Goal: Task Accomplishment & Management: Manage account settings

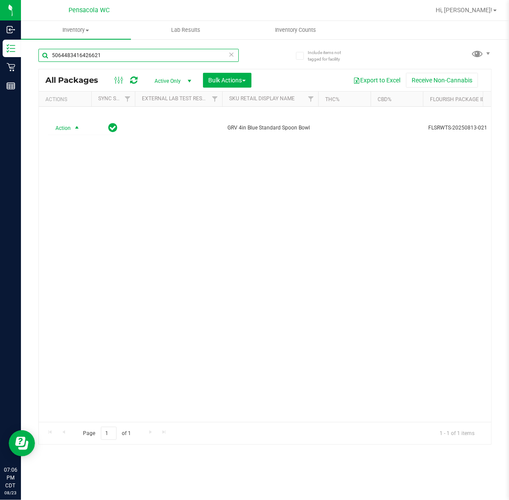
click at [129, 55] on input "5064483416426621" at bounding box center [138, 55] width 200 height 13
type input "6378014670596905"
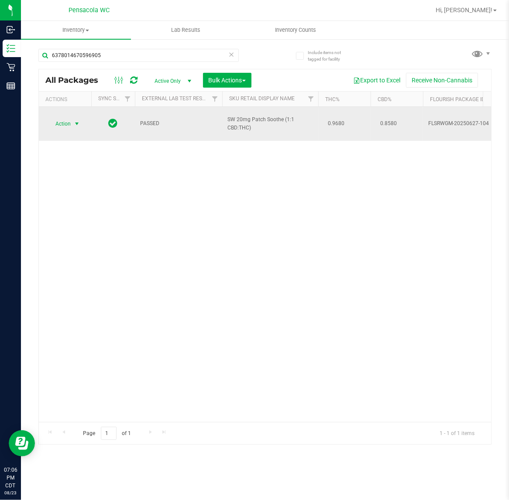
click at [73, 120] on span "select" at bounding box center [76, 123] width 7 height 7
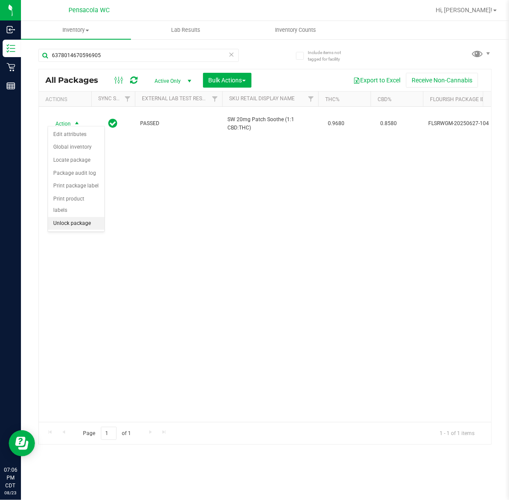
click at [77, 217] on li "Unlock package" at bounding box center [76, 223] width 56 height 13
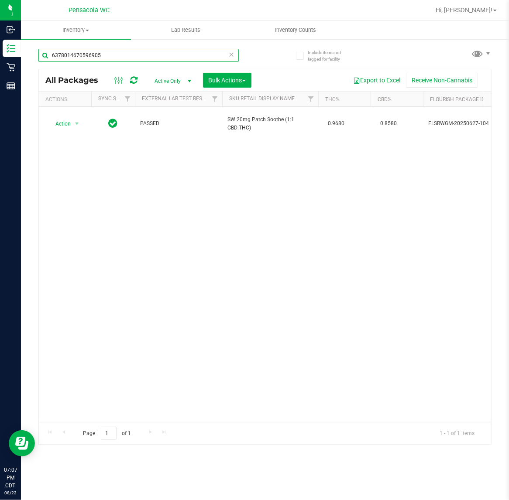
click at [129, 54] on input "6378014670596905" at bounding box center [138, 55] width 200 height 13
type input "1550758015142328"
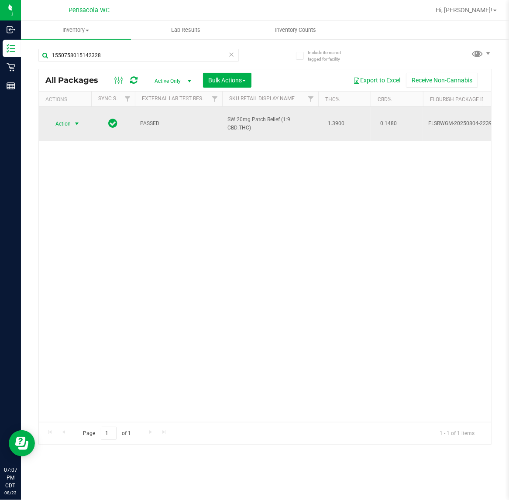
click at [77, 120] on span "select" at bounding box center [76, 123] width 7 height 7
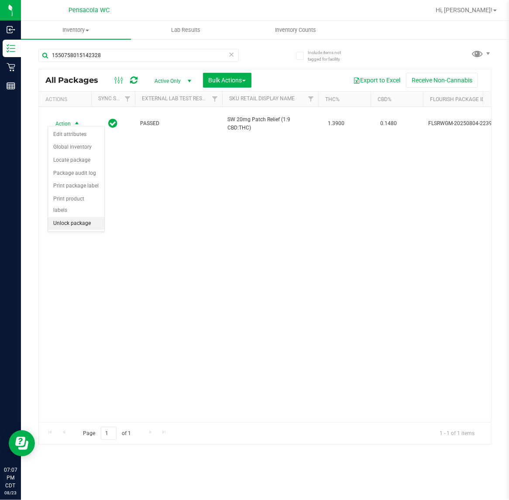
click at [83, 217] on li "Unlock package" at bounding box center [76, 223] width 56 height 13
click at [127, 71] on div "All Packages Active Only Active Only Lab Samples Locked All External Internal B…" at bounding box center [265, 80] width 452 height 22
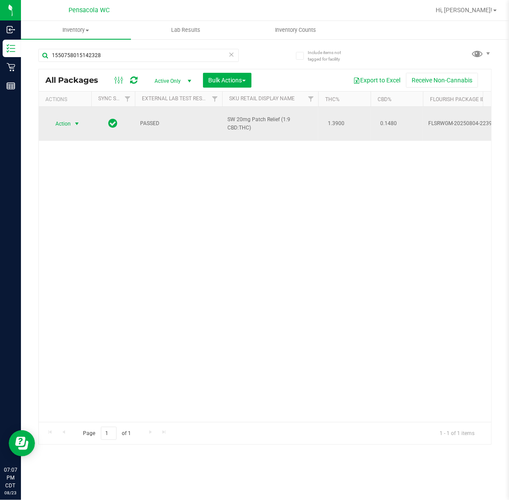
click at [73, 118] on span "select" at bounding box center [77, 124] width 11 height 12
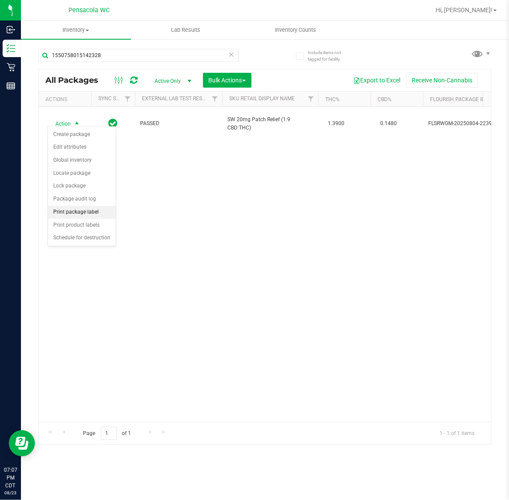
click at [75, 217] on li "Print package label" at bounding box center [82, 212] width 68 height 13
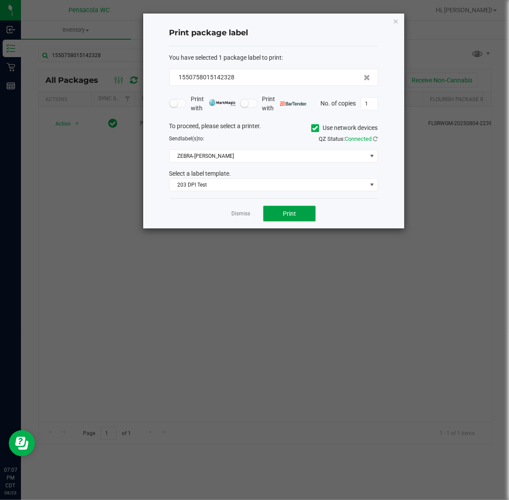
click at [293, 220] on button "Print" at bounding box center [289, 214] width 52 height 16
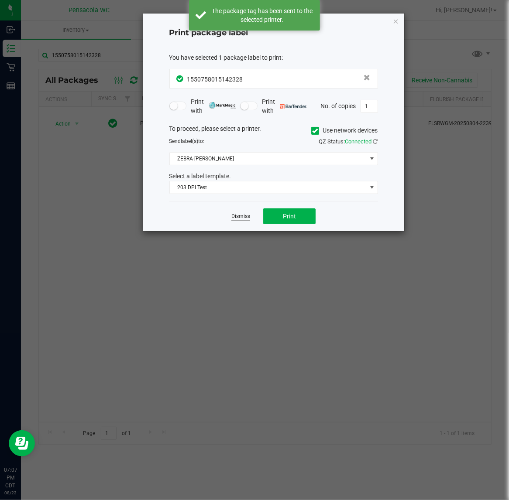
click at [239, 219] on link "Dismiss" at bounding box center [240, 216] width 19 height 7
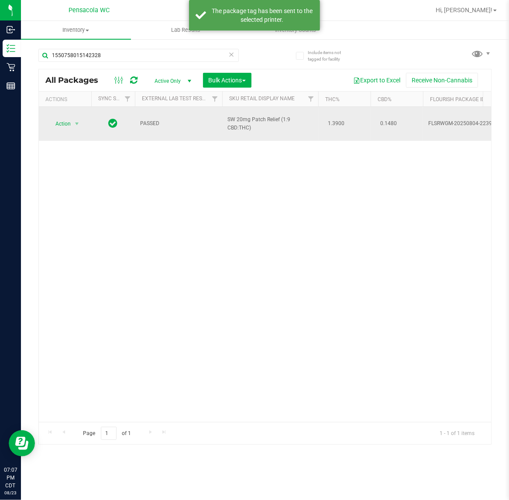
drag, startPoint x: 268, startPoint y: 129, endPoint x: 259, endPoint y: 130, distance: 9.6
click at [258, 130] on td "SW 20mg Patch Relief (1:9 CBD:THC)" at bounding box center [270, 124] width 96 height 34
click at [259, 129] on td "SW 20mg Patch Relief (1:9 CBD:THC)" at bounding box center [270, 124] width 96 height 34
drag, startPoint x: 243, startPoint y: 123, endPoint x: 222, endPoint y: 118, distance: 21.7
click at [222, 118] on td "SW 20mg Patch Relief (1:9 CBD:THC)" at bounding box center [270, 124] width 96 height 34
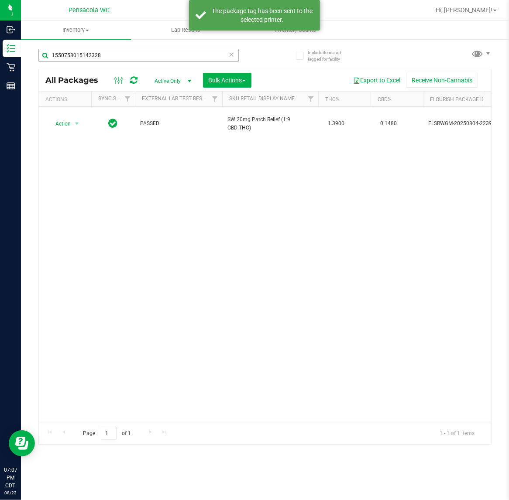
copy span "SW 20mg Patch Relief (1:9 CBD:THC)"
drag, startPoint x: 116, startPoint y: 49, endPoint x: -82, endPoint y: 64, distance: 198.6
click at [0, 64] on html "Inbound Inventory Retail Reports 07:07 PM CDT 08/23/2025 08/23 Pensacola WC Hi,…" at bounding box center [254, 250] width 509 height 500
paste input "SW 20mg Patch Relief (1:9 CBD:THC)"
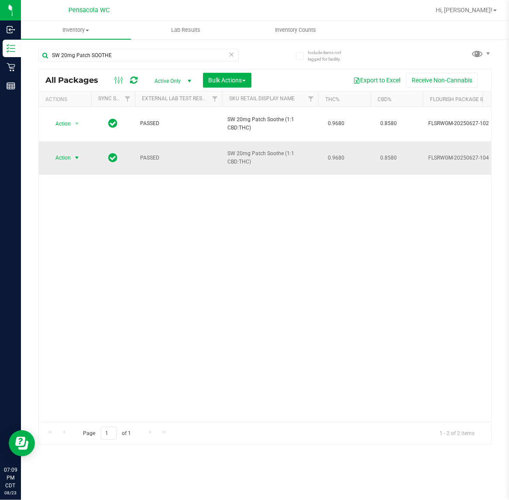
click at [60, 152] on span "Action" at bounding box center [60, 158] width 24 height 12
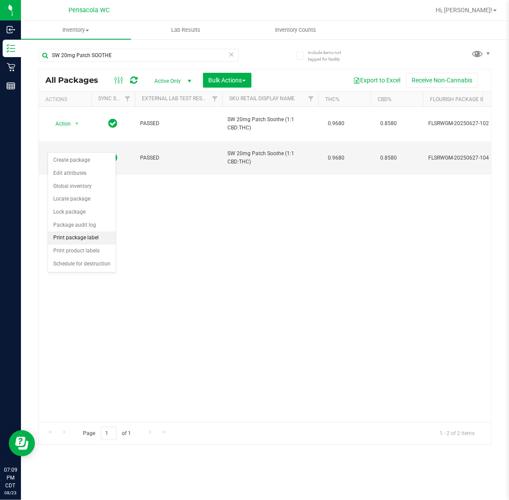
click at [83, 239] on li "Print package label" at bounding box center [82, 238] width 68 height 13
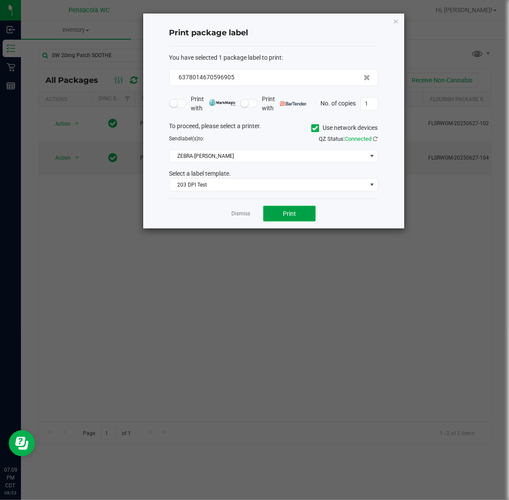
click at [277, 211] on button "Print" at bounding box center [289, 214] width 52 height 16
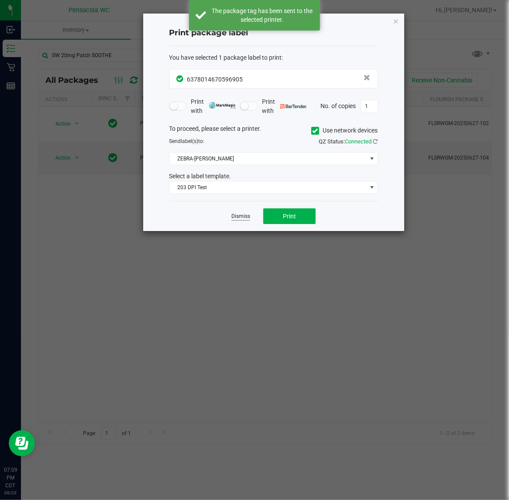
click at [239, 219] on link "Dismiss" at bounding box center [240, 216] width 19 height 7
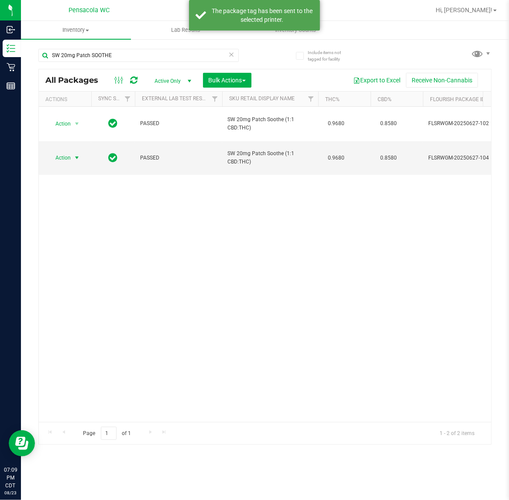
click at [239, 234] on div "Action Action Create package Edit attributes Global inventory Locate package Lo…" at bounding box center [265, 264] width 452 height 315
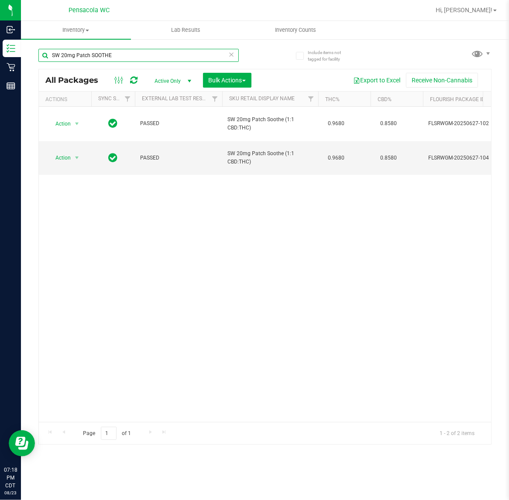
click at [146, 54] on input "SW 20mg Patch SOOTHE" at bounding box center [138, 55] width 200 height 13
type input "4341499545847249"
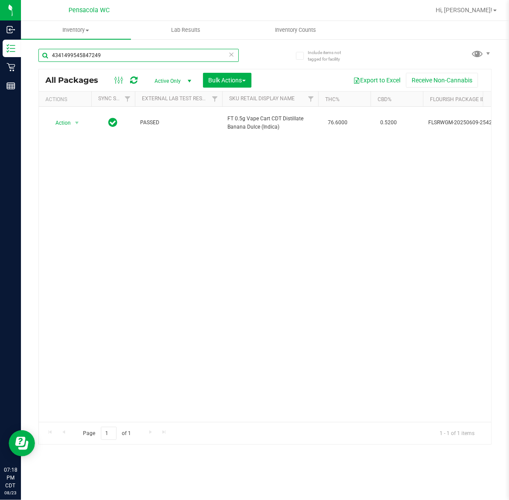
click at [131, 55] on input "4341499545847249" at bounding box center [138, 55] width 200 height 13
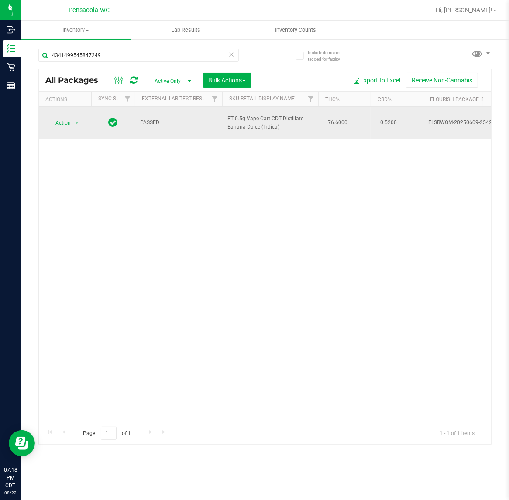
click at [63, 123] on span "Action" at bounding box center [60, 123] width 24 height 12
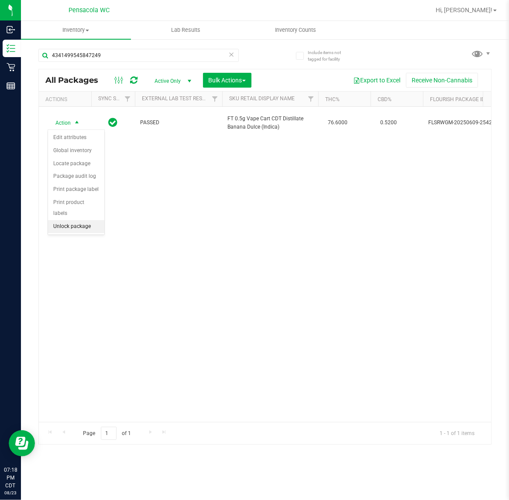
click at [75, 220] on li "Unlock package" at bounding box center [76, 226] width 56 height 13
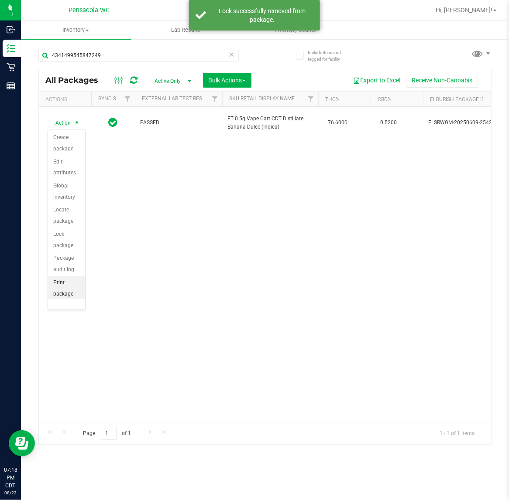
click at [63, 291] on li "Print package label" at bounding box center [66, 294] width 37 height 35
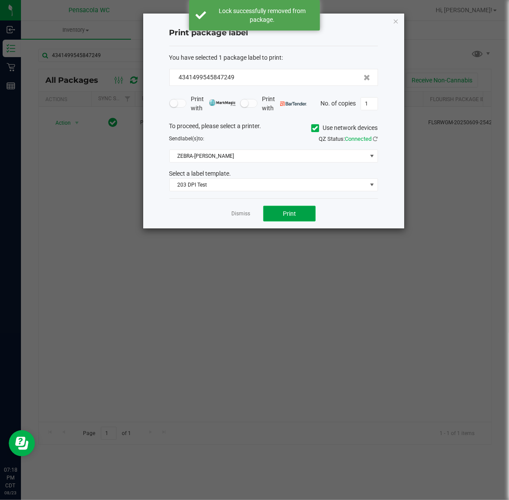
click at [274, 216] on button "Print" at bounding box center [289, 214] width 52 height 16
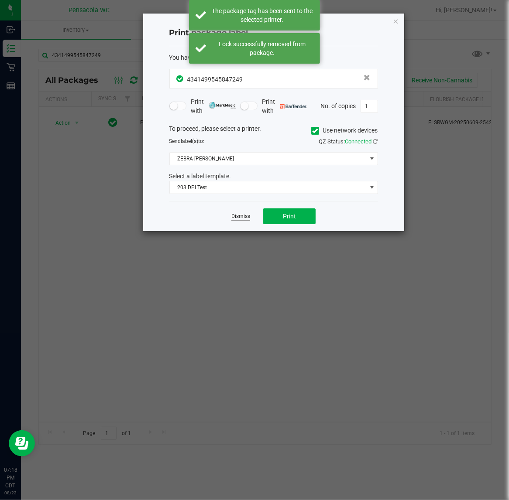
click at [238, 220] on link "Dismiss" at bounding box center [240, 216] width 19 height 7
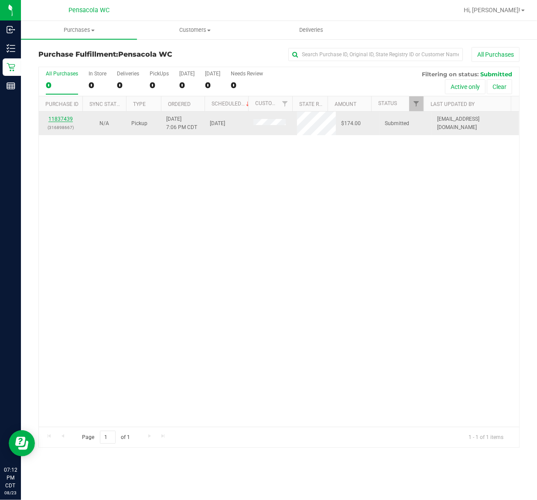
click at [51, 117] on link "11837439" at bounding box center [60, 119] width 24 height 6
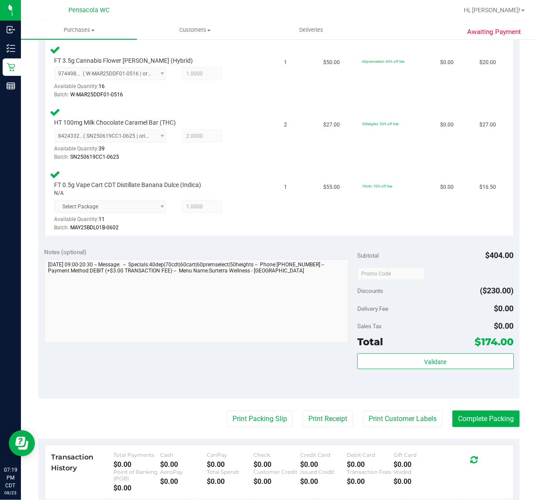
scroll to position [586, 0]
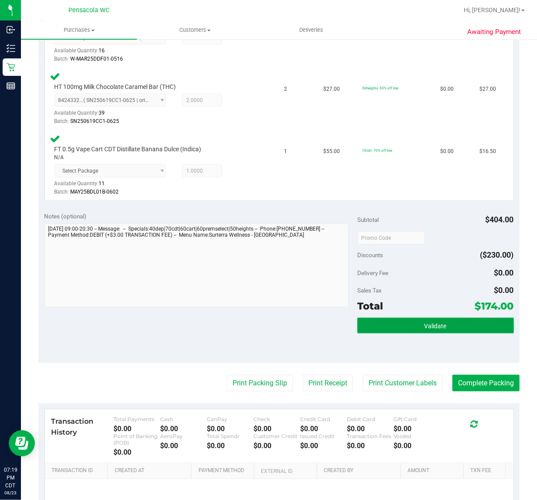
click at [463, 318] on button "Validate" at bounding box center [435, 326] width 157 height 16
click at [459, 298] on div "Total $174.00" at bounding box center [435, 306] width 157 height 16
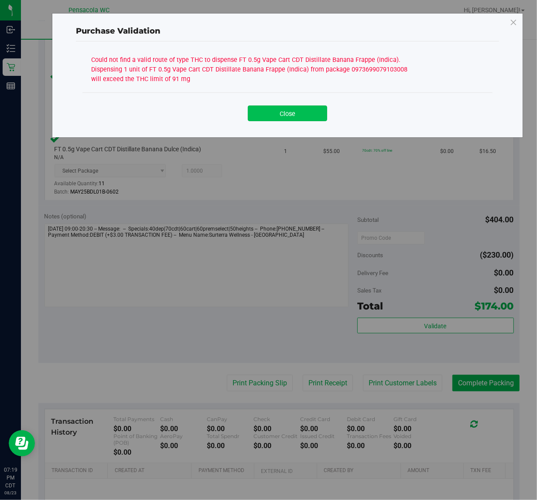
click at [281, 112] on button "Close" at bounding box center [287, 114] width 79 height 16
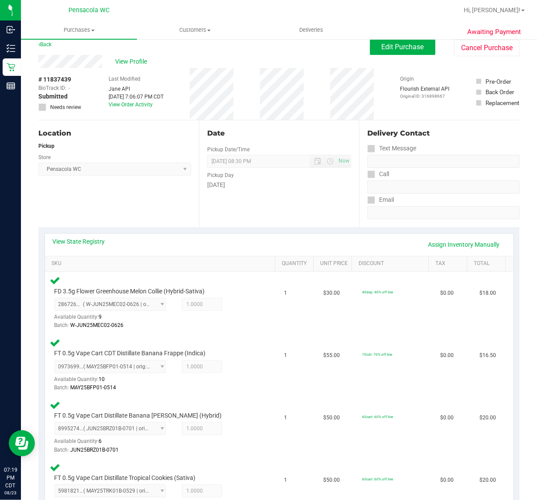
scroll to position [9, 0]
click at [92, 243] on link "View State Registry" at bounding box center [79, 240] width 52 height 9
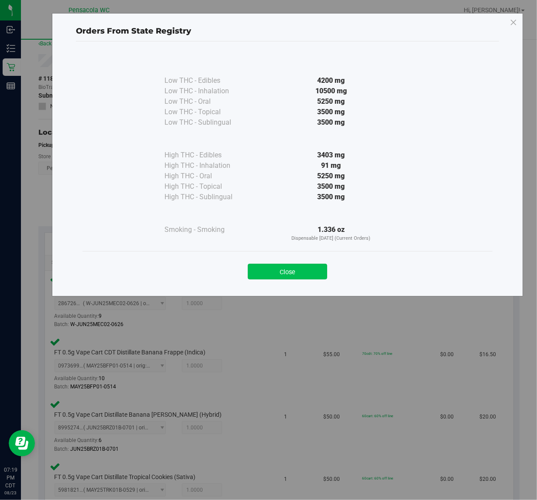
click at [293, 276] on button "Close" at bounding box center [287, 272] width 79 height 16
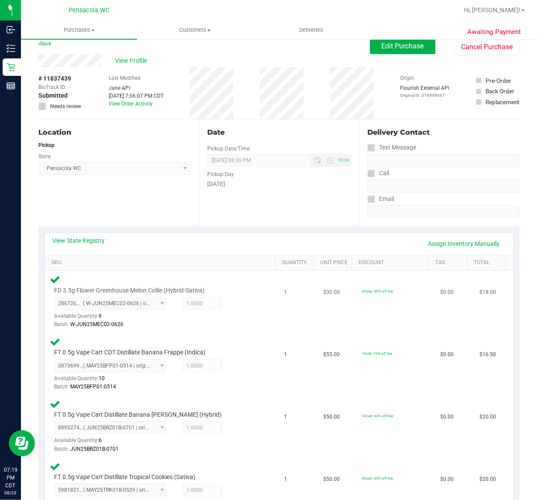
click at [291, 276] on td "1" at bounding box center [298, 302] width 39 height 62
click at [459, 246] on link "Assign Inventory Manually" at bounding box center [464, 243] width 83 height 15
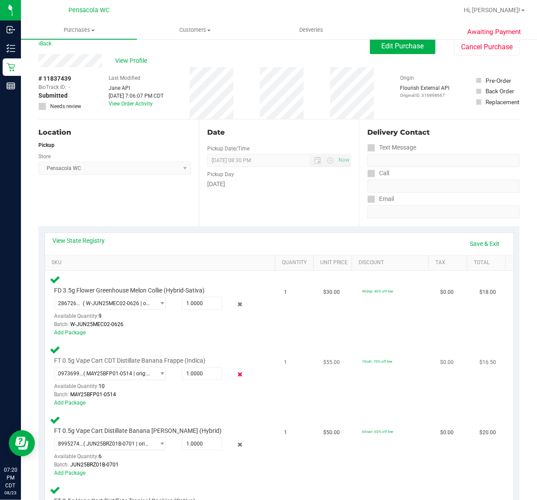
click at [235, 372] on icon at bounding box center [239, 375] width 9 height 10
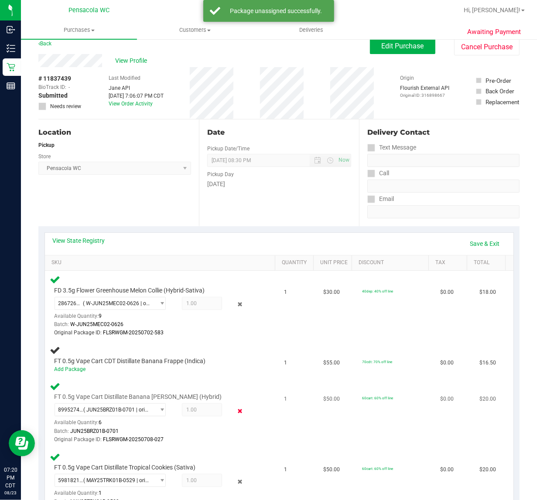
click at [235, 409] on icon at bounding box center [239, 411] width 9 height 10
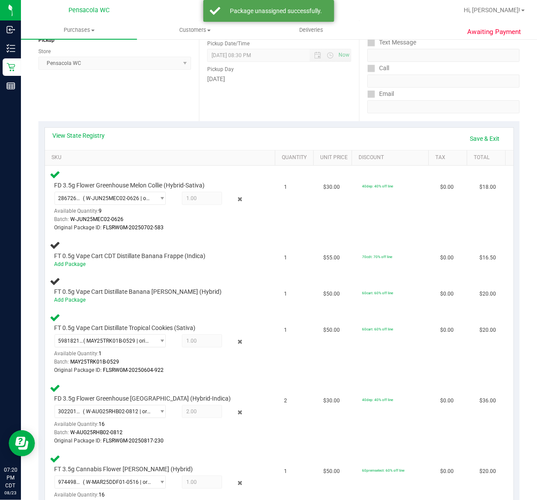
scroll to position [118, 0]
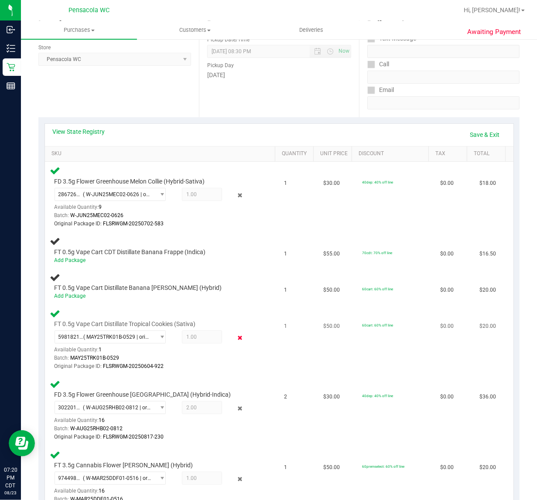
click at [235, 335] on icon at bounding box center [239, 338] width 9 height 10
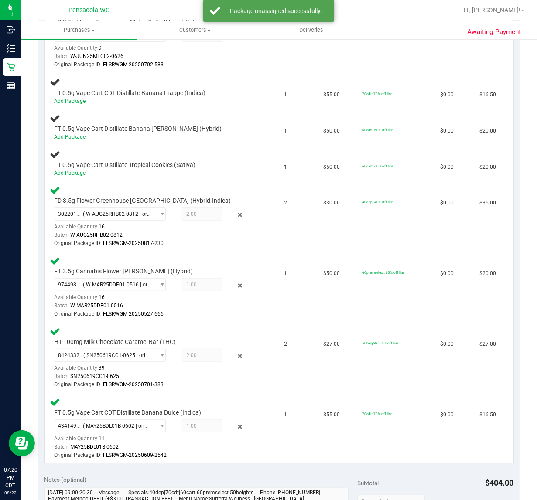
scroll to position [281, 0]
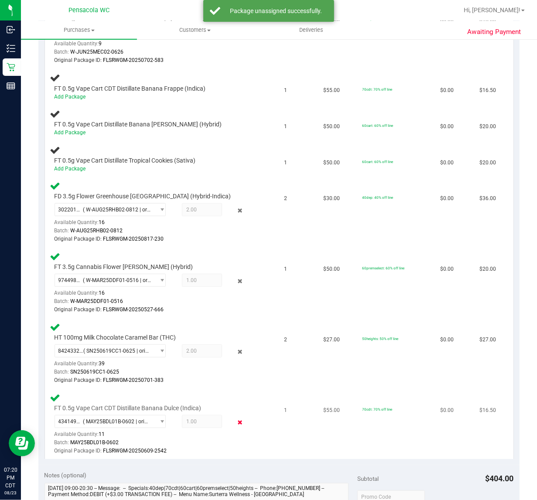
click at [235, 421] on icon at bounding box center [239, 423] width 9 height 10
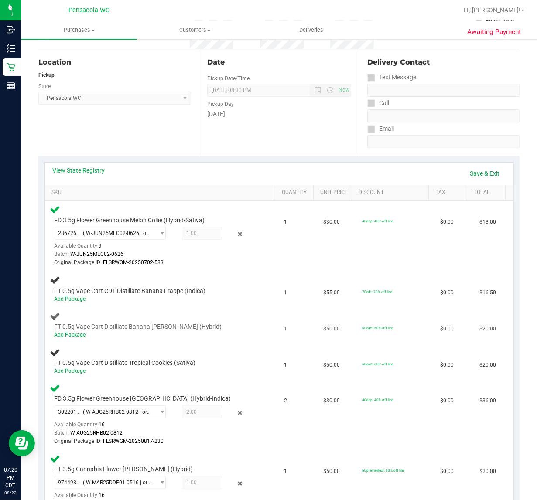
scroll to position [0, 0]
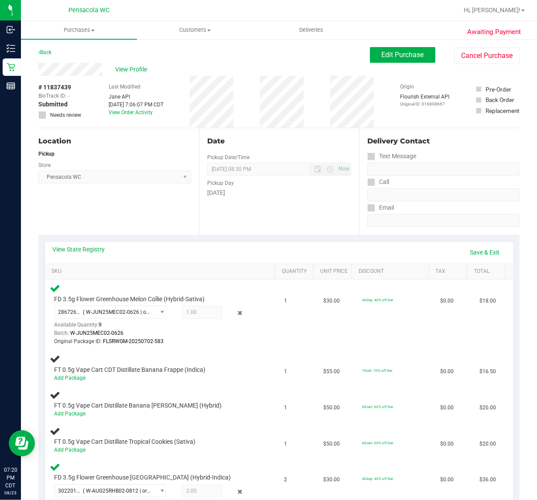
click at [89, 94] on div "# 11837439 BioTrack ID: - Submitted Needs review Last Modified [PERSON_NAME] AP…" at bounding box center [278, 102] width 481 height 52
click at [479, 255] on link "Save & Exit" at bounding box center [485, 252] width 41 height 15
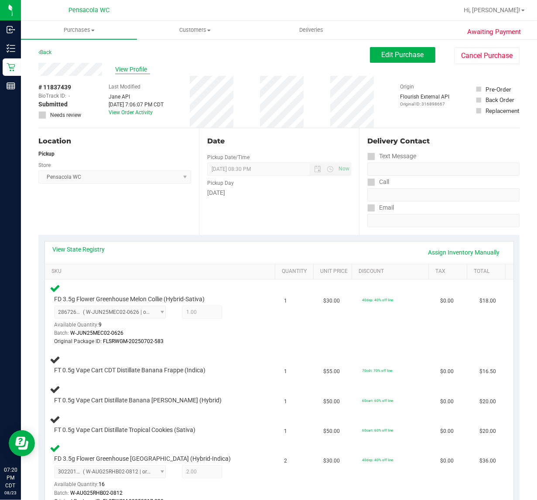
click at [131, 71] on span "View Profile" at bounding box center [132, 69] width 35 height 9
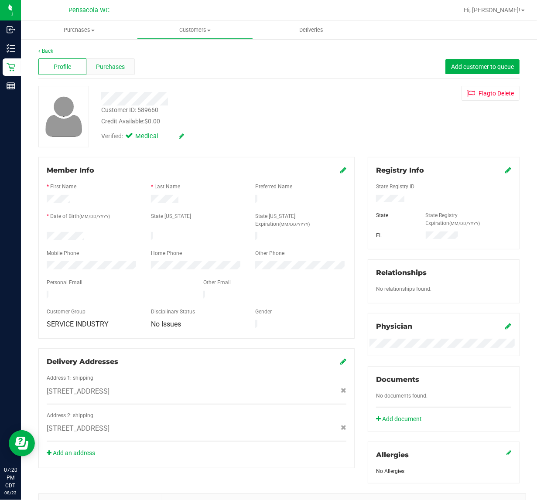
click at [122, 63] on span "Purchases" at bounding box center [110, 66] width 29 height 9
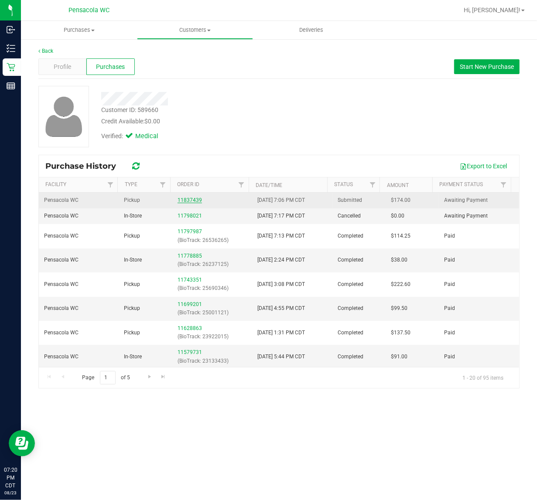
click at [184, 203] on link "11837439" at bounding box center [190, 200] width 24 height 6
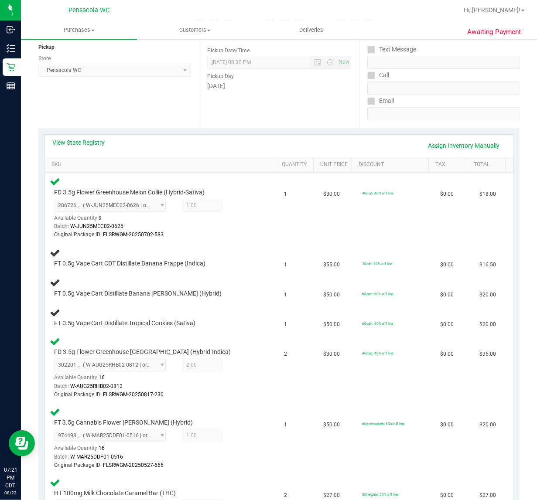
scroll to position [84, 0]
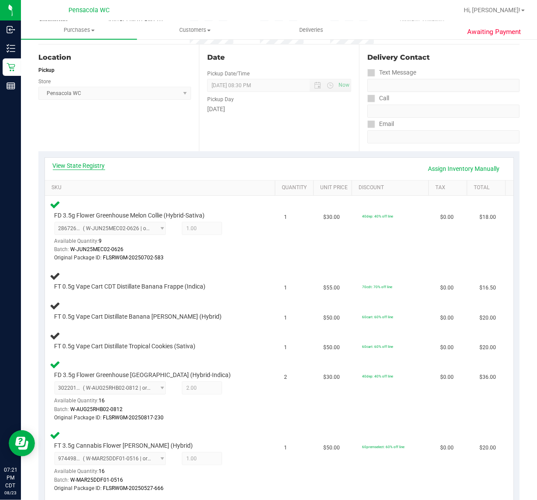
click at [93, 162] on link "View State Registry" at bounding box center [79, 165] width 52 height 9
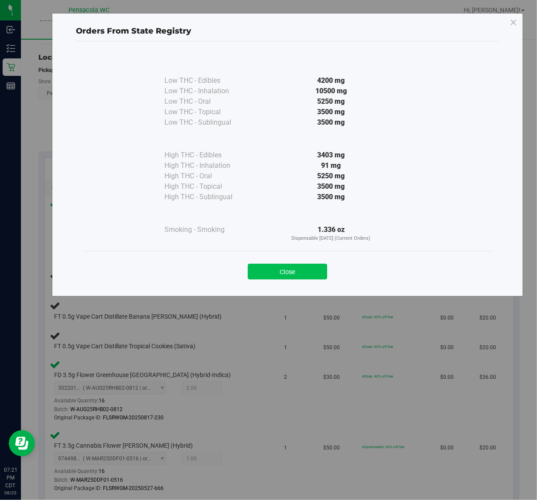
click at [269, 274] on button "Close" at bounding box center [287, 272] width 79 height 16
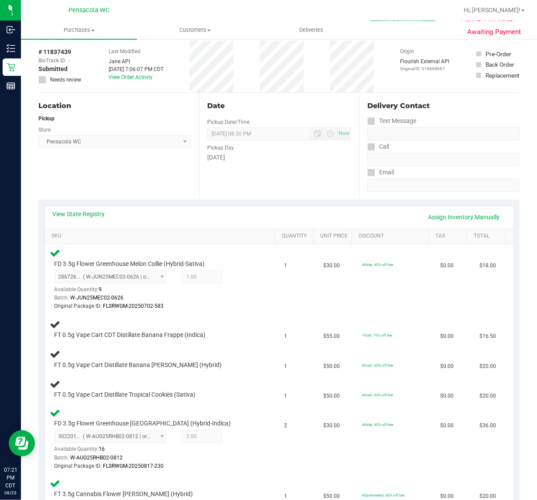
scroll to position [11, 0]
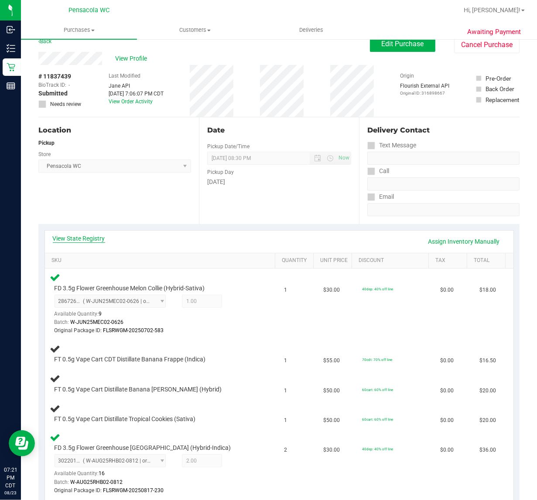
click at [89, 236] on link "View State Registry" at bounding box center [79, 238] width 52 height 9
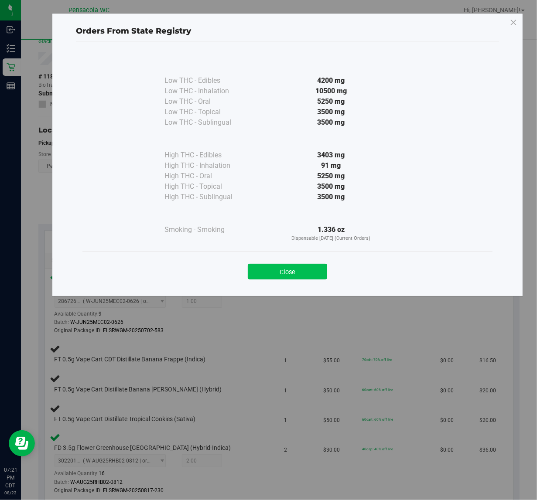
click at [271, 274] on button "Close" at bounding box center [287, 272] width 79 height 16
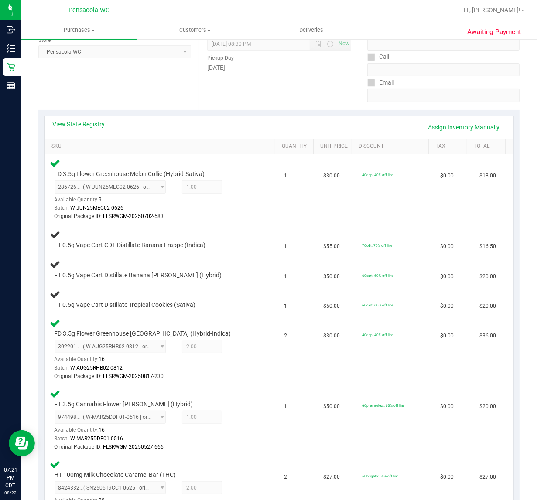
scroll to position [0, 0]
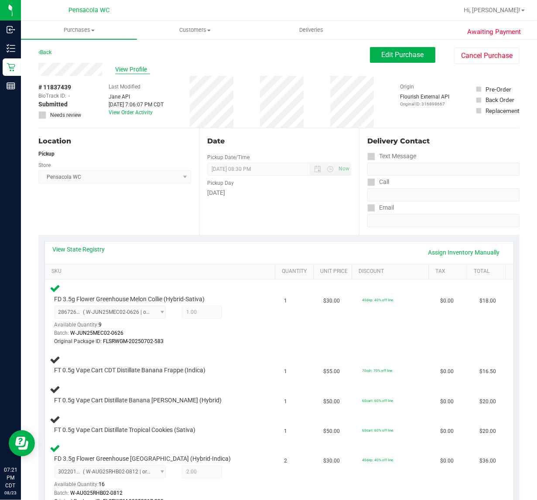
click at [137, 72] on span "View Profile" at bounding box center [132, 69] width 35 height 9
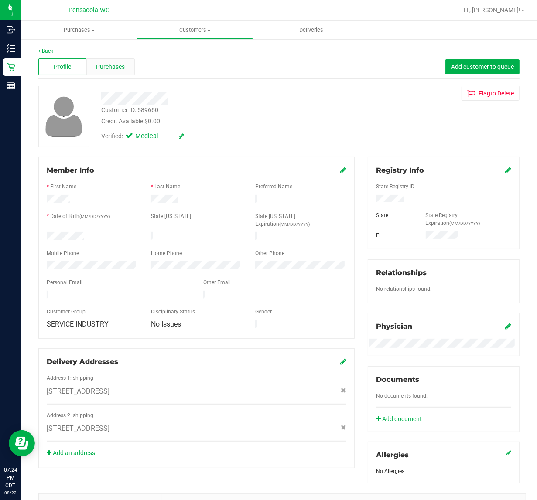
click at [117, 66] on span "Purchases" at bounding box center [110, 66] width 29 height 9
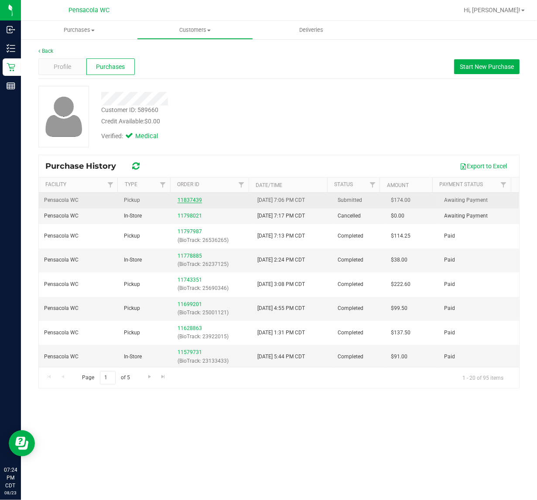
click at [192, 203] on link "11837439" at bounding box center [190, 200] width 24 height 6
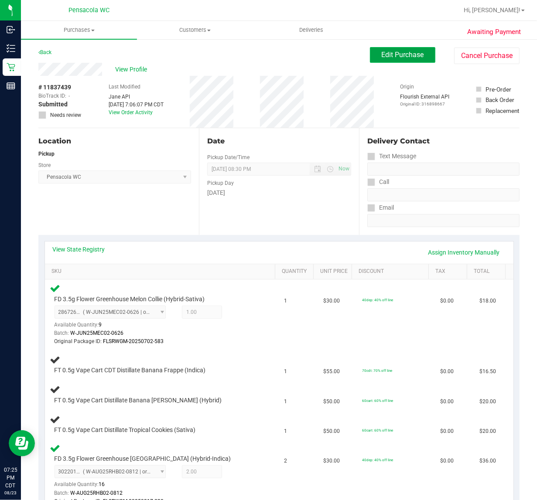
click at [370, 56] on button "Edit Purchase" at bounding box center [402, 55] width 65 height 16
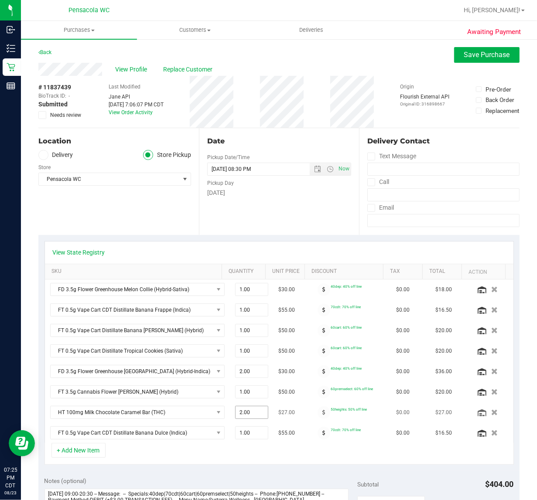
scroll to position [55, 0]
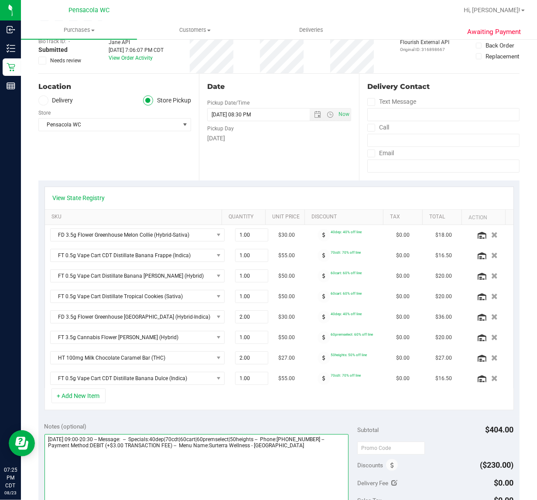
click at [238, 476] on textarea at bounding box center [196, 476] width 304 height 84
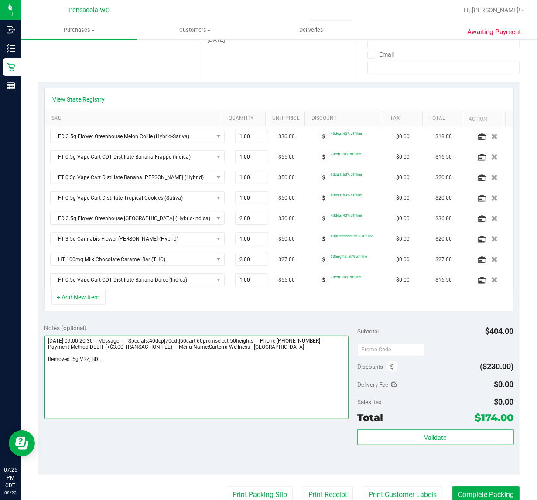
scroll to position [153, 0]
type textarea "[DATE] 09:00-20:30 -- Message: -- Specials:40dep|70cdt|60cart|60premselect|50he…"
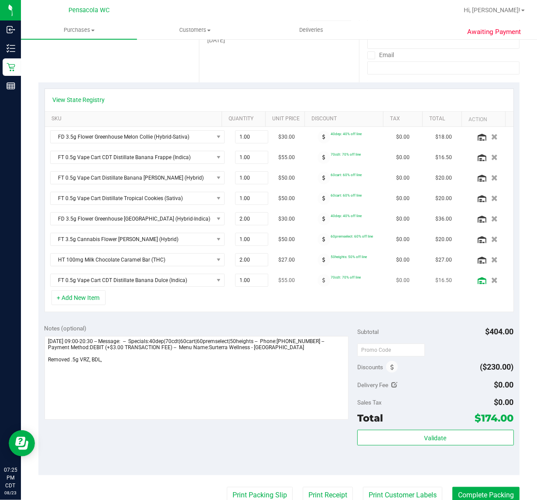
click at [478, 284] on icon at bounding box center [482, 280] width 9 height 7
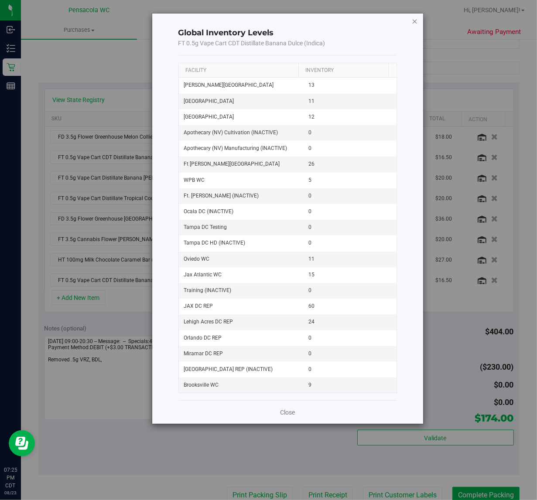
click at [414, 22] on icon "button" at bounding box center [415, 21] width 6 height 10
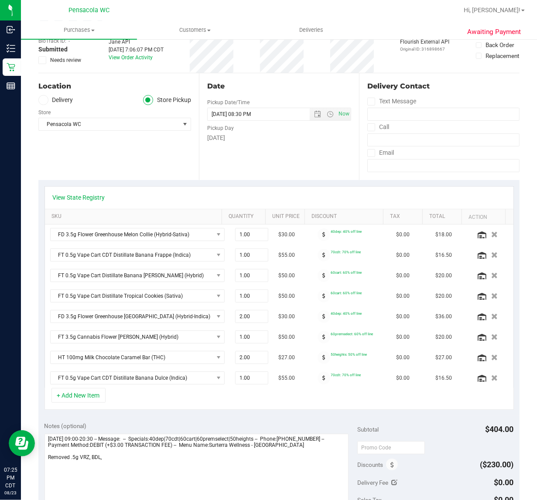
scroll to position [0, 0]
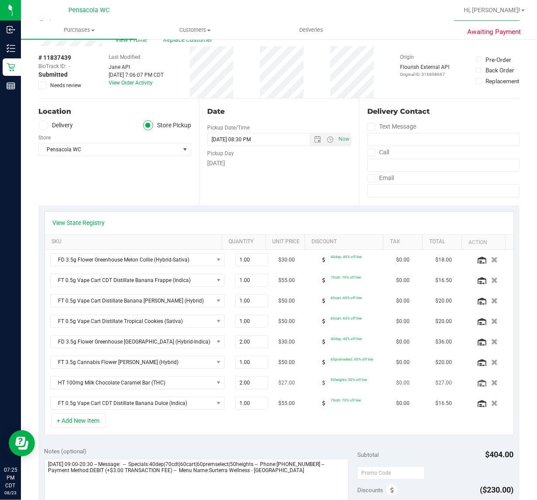
scroll to position [55, 0]
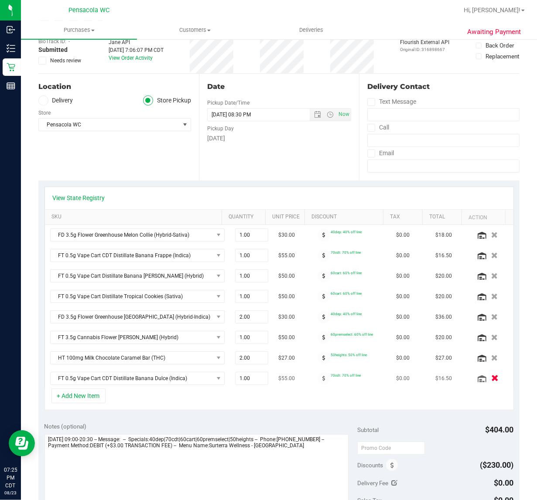
click at [487, 378] on button "button" at bounding box center [494, 378] width 15 height 9
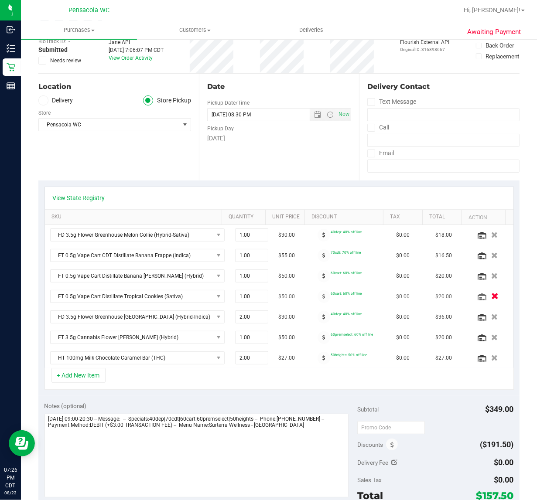
click at [491, 295] on icon "button" at bounding box center [494, 297] width 7 height 7
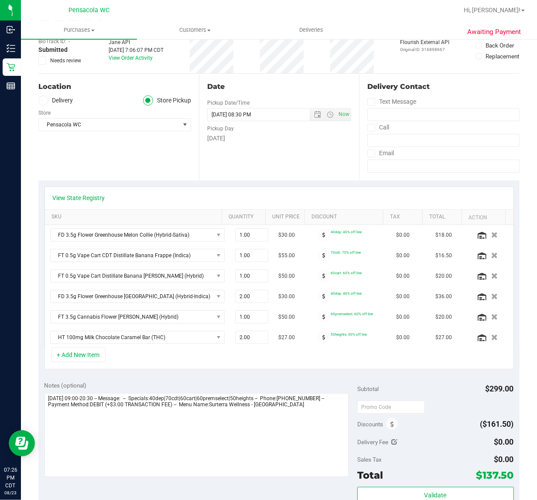
click at [492, 277] on icon "button" at bounding box center [495, 276] width 7 height 6
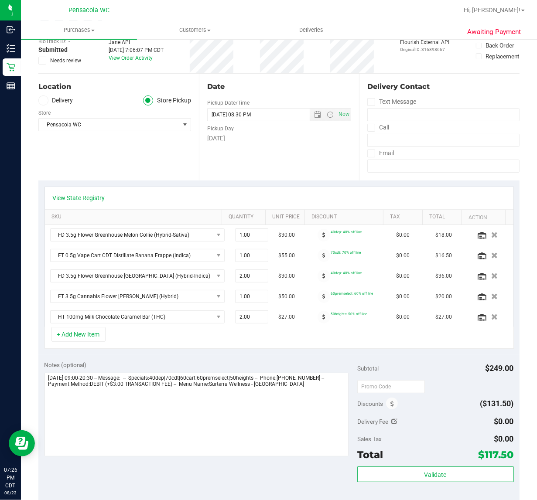
click at [492, 259] on icon "button" at bounding box center [495, 256] width 7 height 6
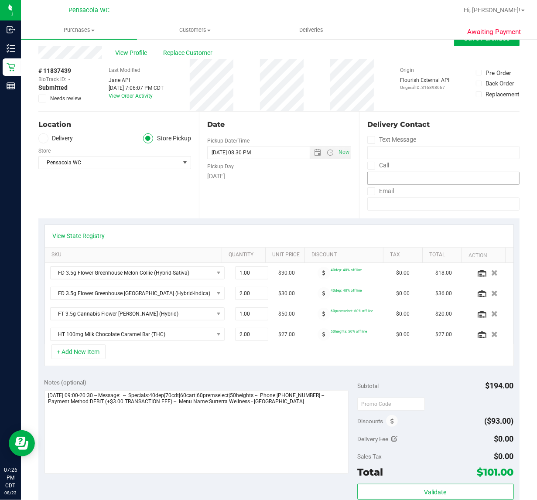
scroll to position [0, 0]
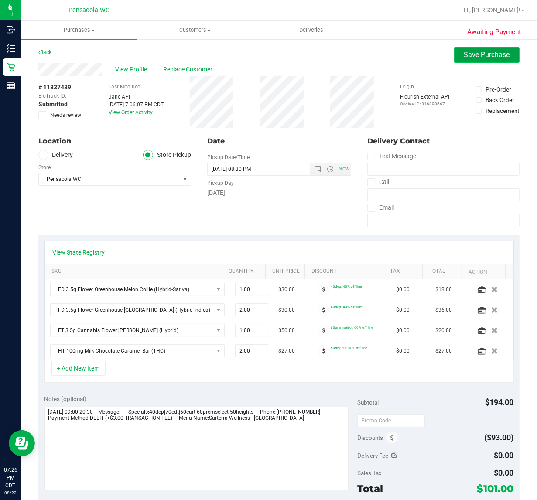
click at [471, 56] on span "Save Purchase" at bounding box center [487, 55] width 46 height 8
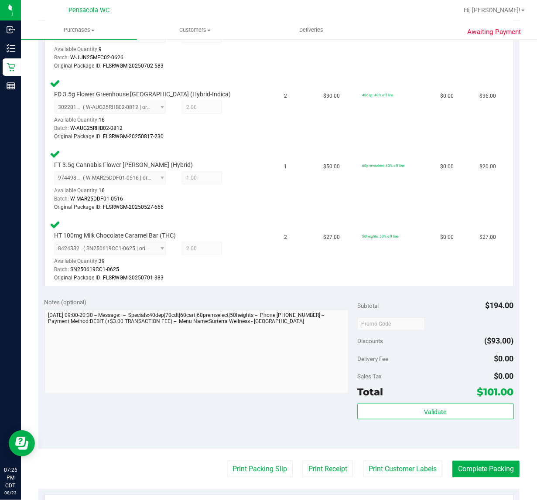
scroll to position [327, 0]
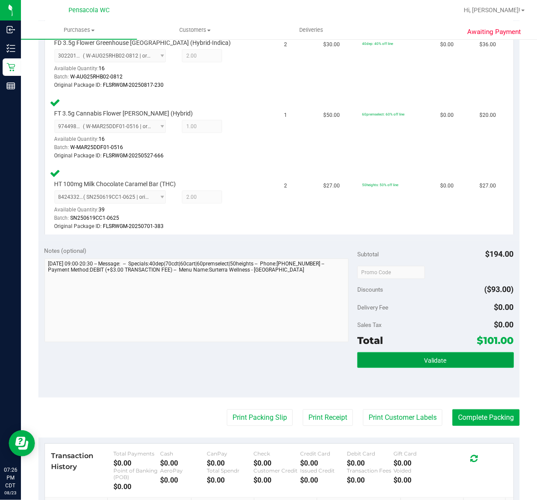
click at [423, 363] on button "Validate" at bounding box center [435, 360] width 157 height 16
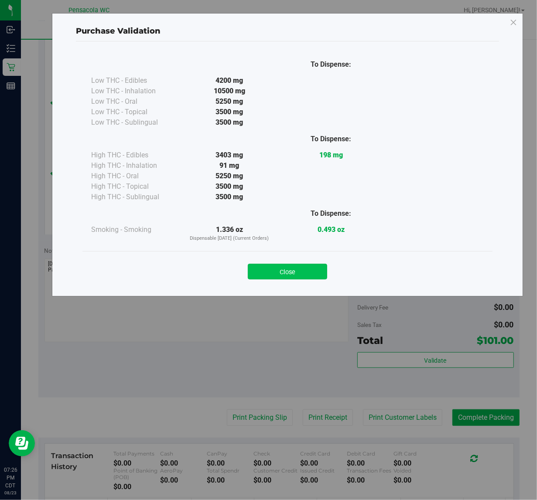
click at [295, 274] on button "Close" at bounding box center [287, 272] width 79 height 16
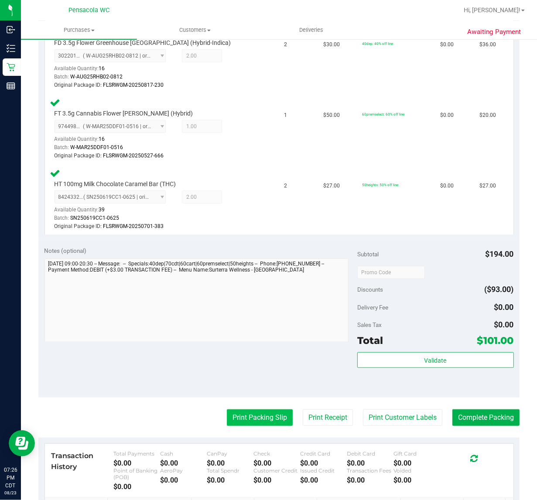
click at [239, 423] on button "Print Packing Slip" at bounding box center [260, 418] width 66 height 17
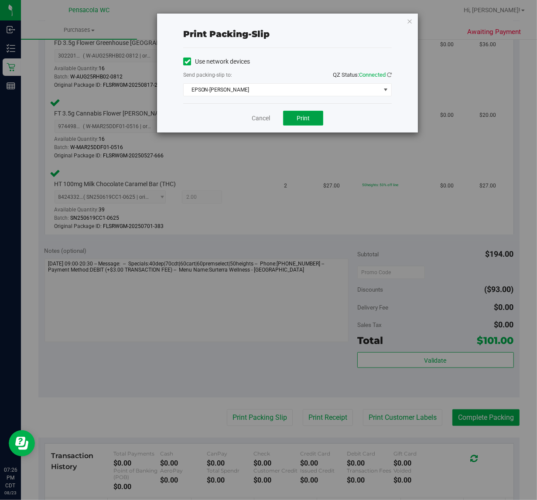
click at [304, 122] on span "Print" at bounding box center [303, 118] width 13 height 7
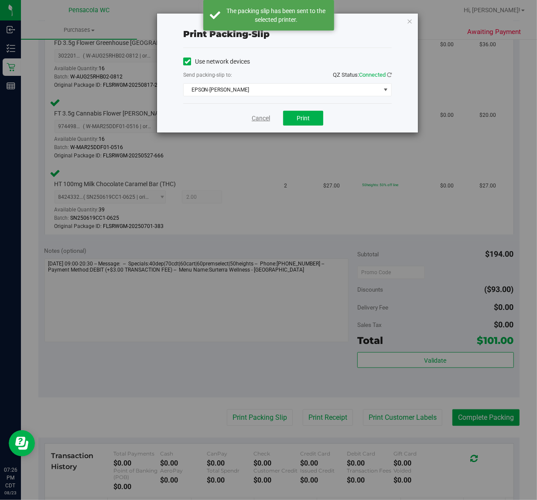
click at [260, 116] on link "Cancel" at bounding box center [261, 118] width 18 height 9
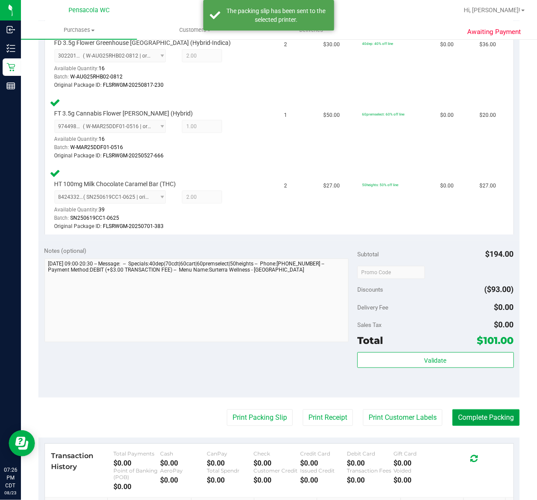
click at [464, 420] on button "Complete Packing" at bounding box center [485, 418] width 67 height 17
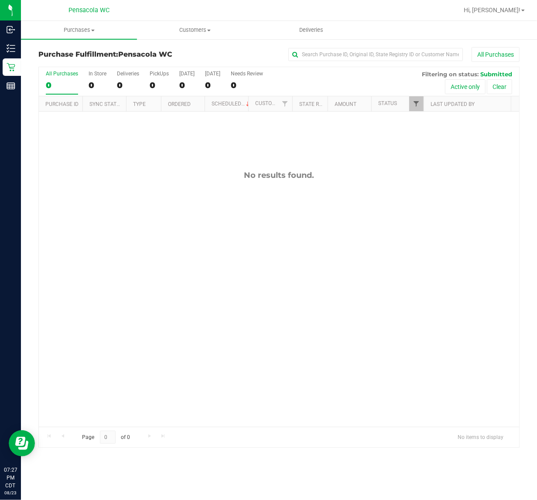
click at [416, 105] on span "Filter" at bounding box center [416, 103] width 7 height 7
click at [438, 202] on span "Packed" at bounding box center [436, 200] width 17 height 5
click at [424, 202] on input "Packed" at bounding box center [421, 201] width 6 height 6
checkbox input "true"
click at [441, 215] on span "Submitted" at bounding box center [440, 212] width 24 height 5
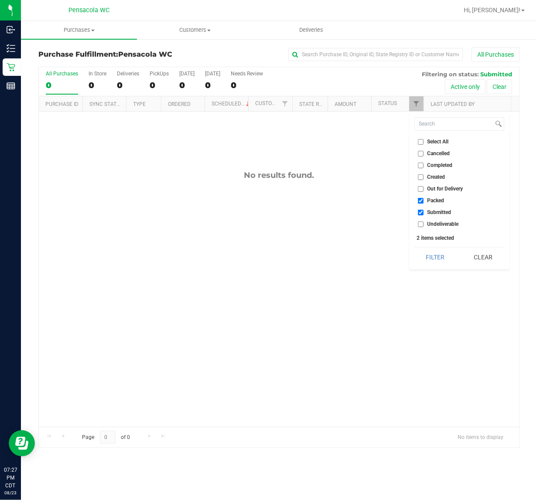
click at [424, 215] on input "Submitted" at bounding box center [421, 213] width 6 height 6
checkbox input "false"
click at [436, 258] on button "Filter" at bounding box center [435, 257] width 42 height 19
